Goal: Transaction & Acquisition: Purchase product/service

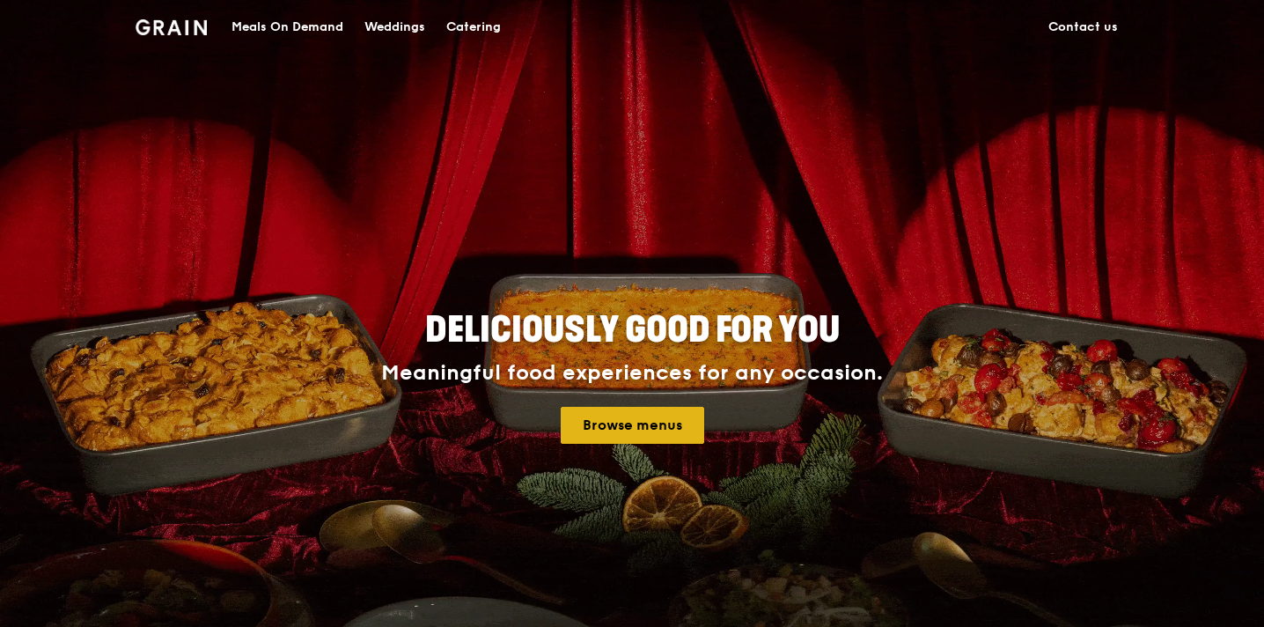
click at [606, 420] on link "Browse menus" at bounding box center [632, 425] width 143 height 37
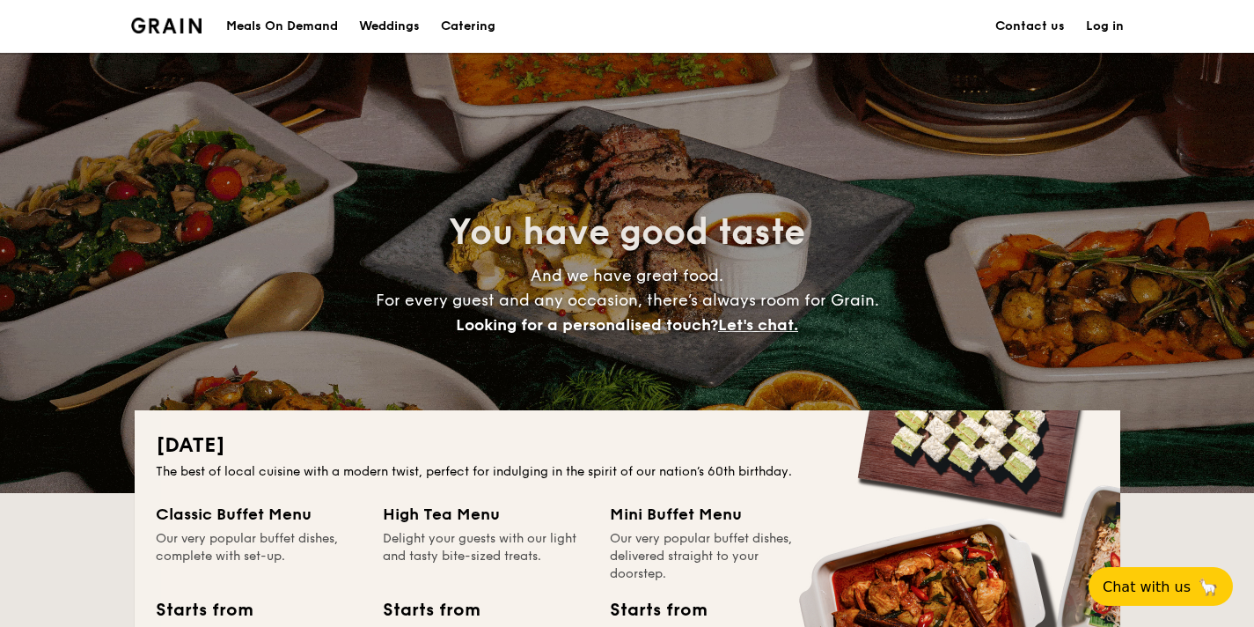
click at [295, 28] on div "Meals On Demand" at bounding box center [282, 26] width 112 height 53
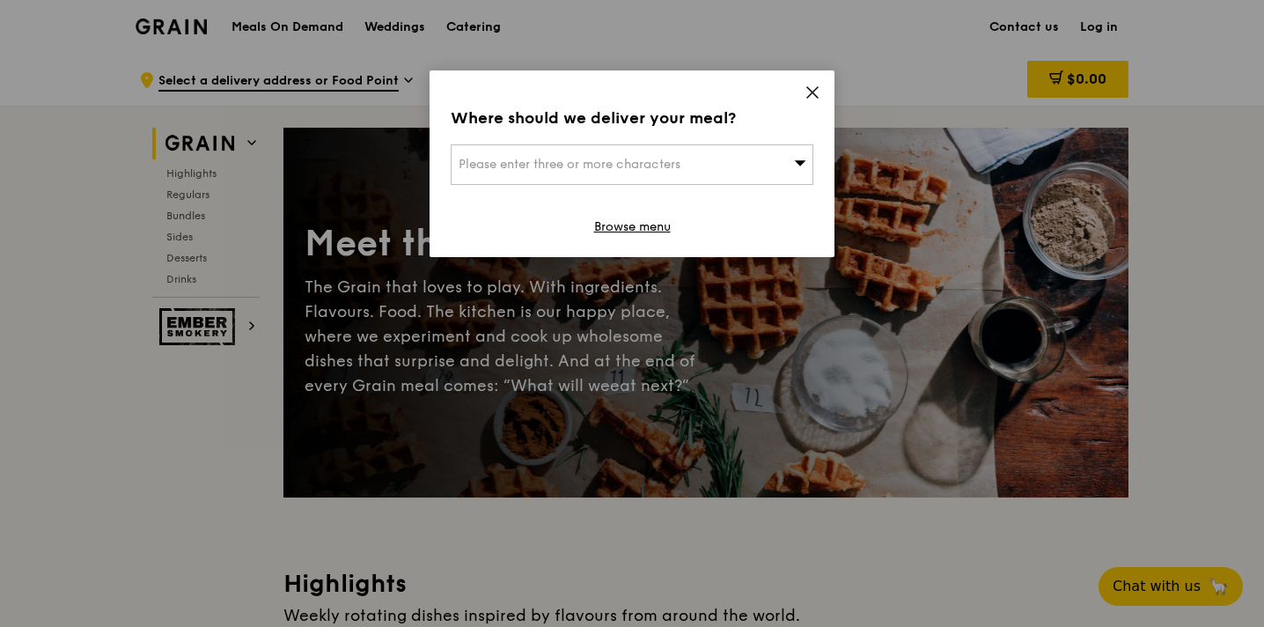
click at [482, 171] on span "Please enter three or more characters" at bounding box center [570, 164] width 222 height 15
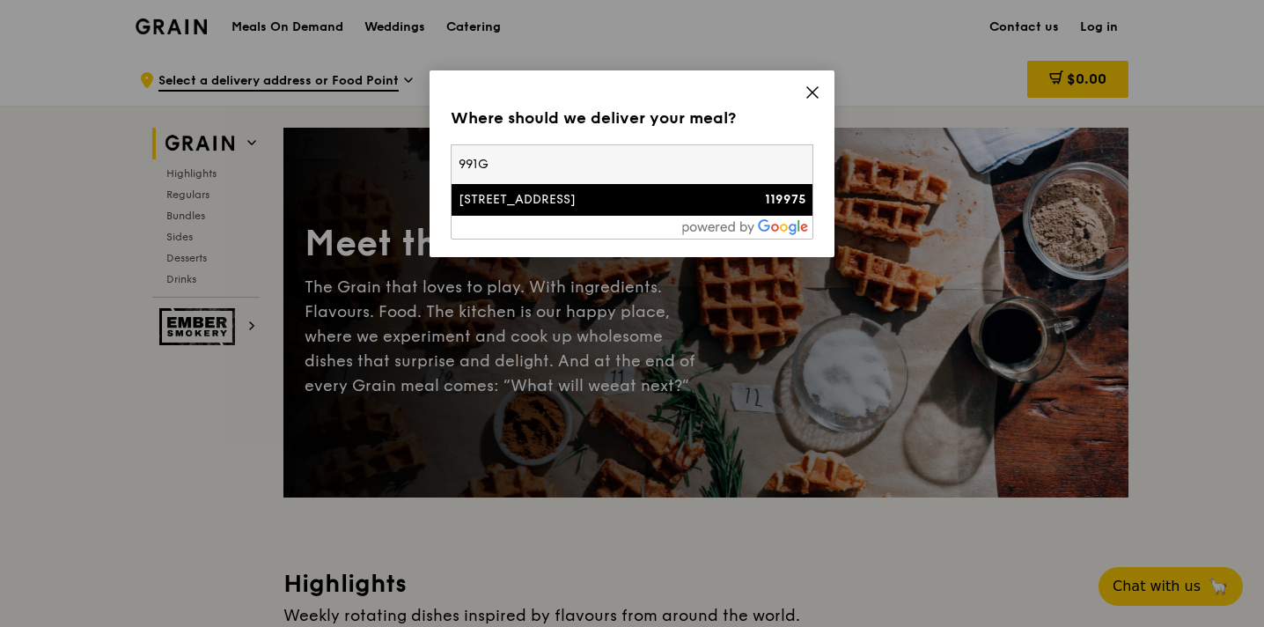
type input "991G"
click at [476, 203] on div "991G Alexandra Road" at bounding box center [589, 200] width 261 height 18
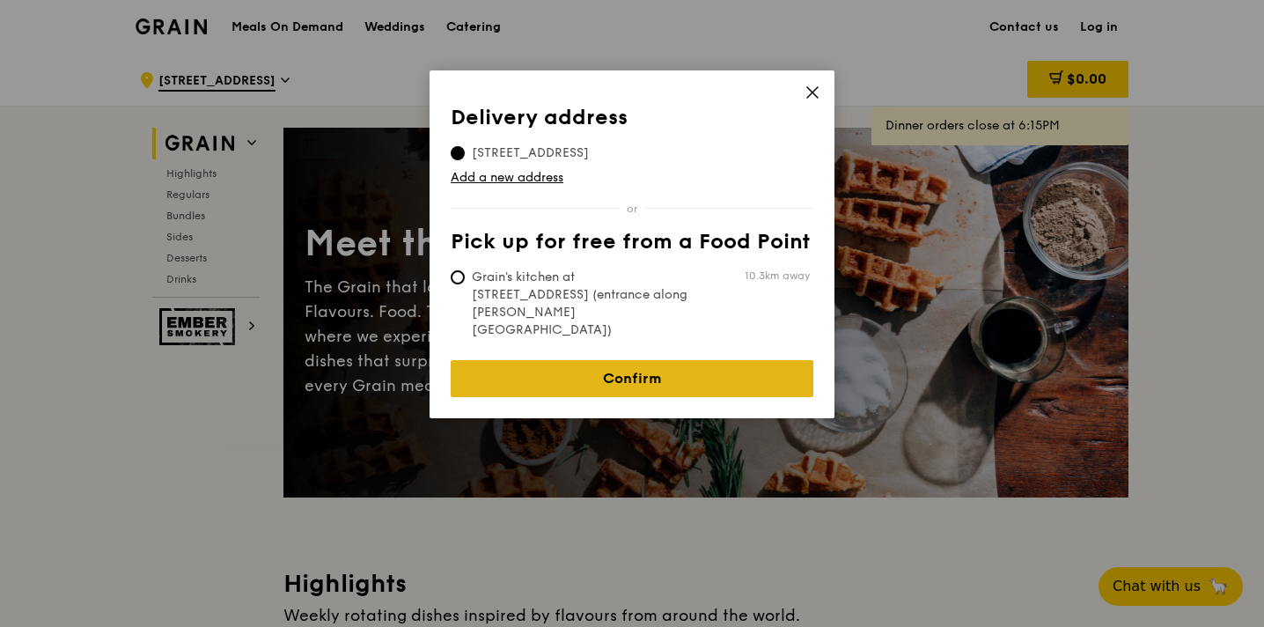
click at [555, 360] on link "Confirm" at bounding box center [632, 378] width 363 height 37
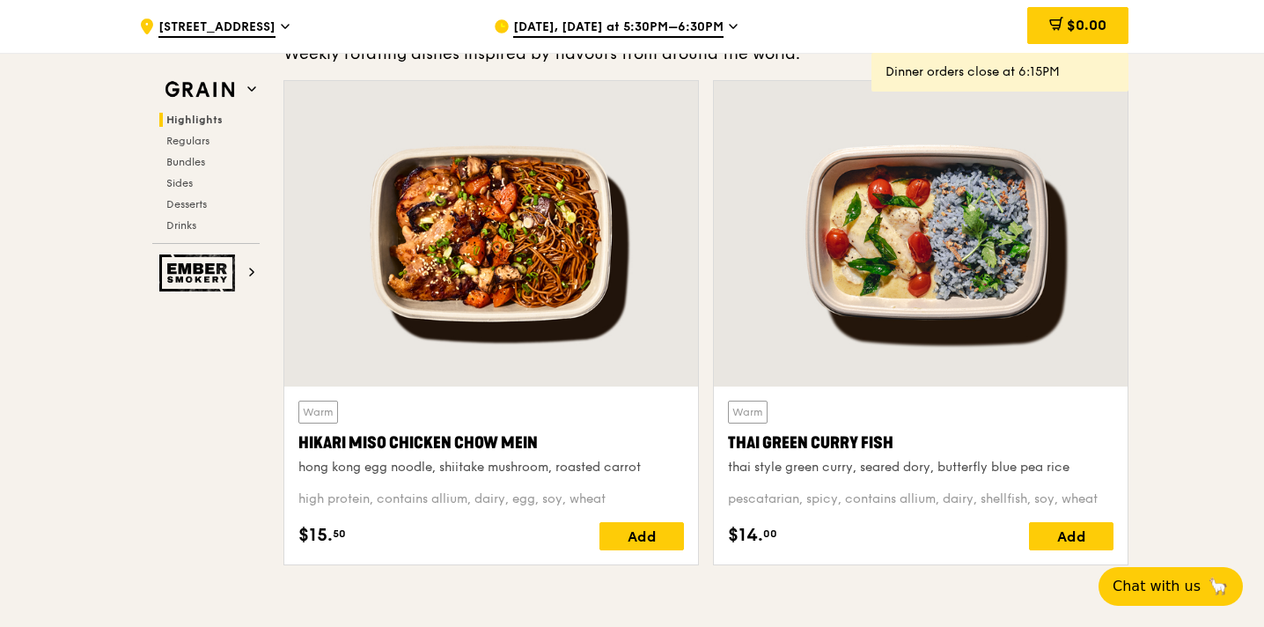
scroll to position [563, 0]
